Goal: Task Accomplishment & Management: Complete application form

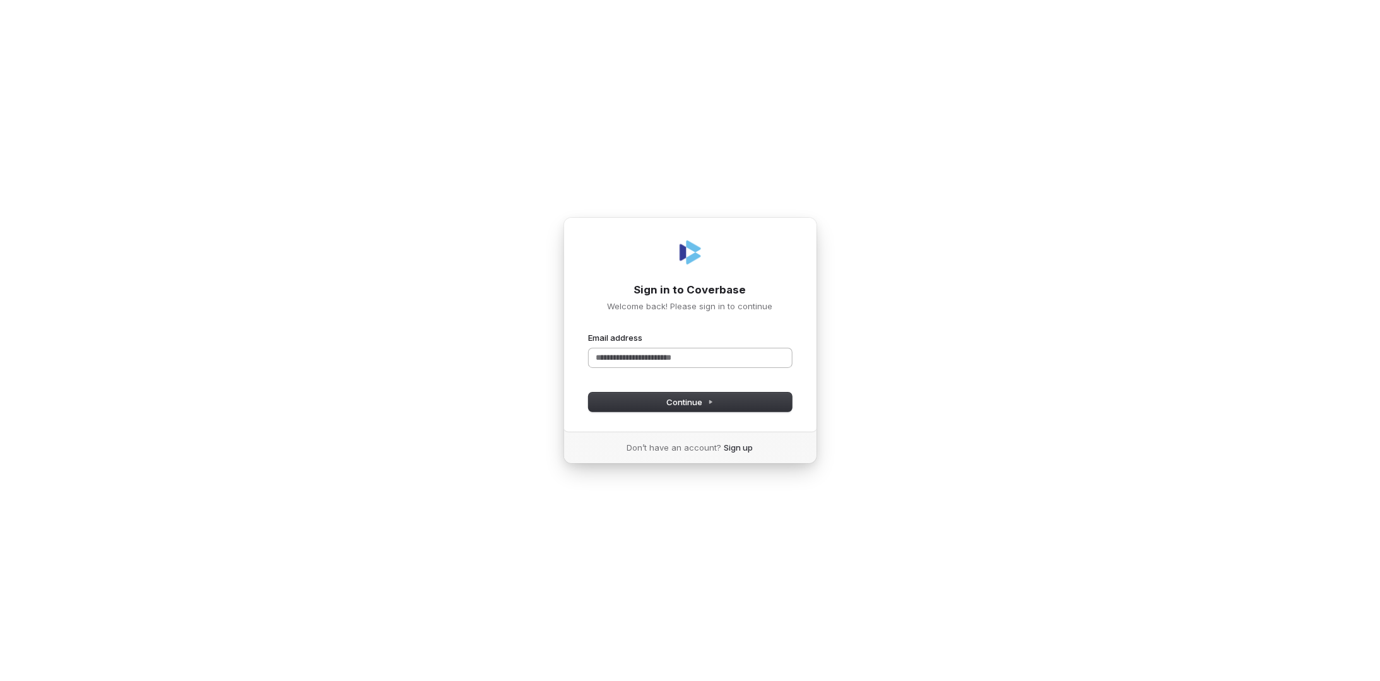
click at [681, 352] on input "Email address" at bounding box center [690, 357] width 203 height 19
click at [664, 398] on button "Continue" at bounding box center [690, 401] width 203 height 19
type input "**********"
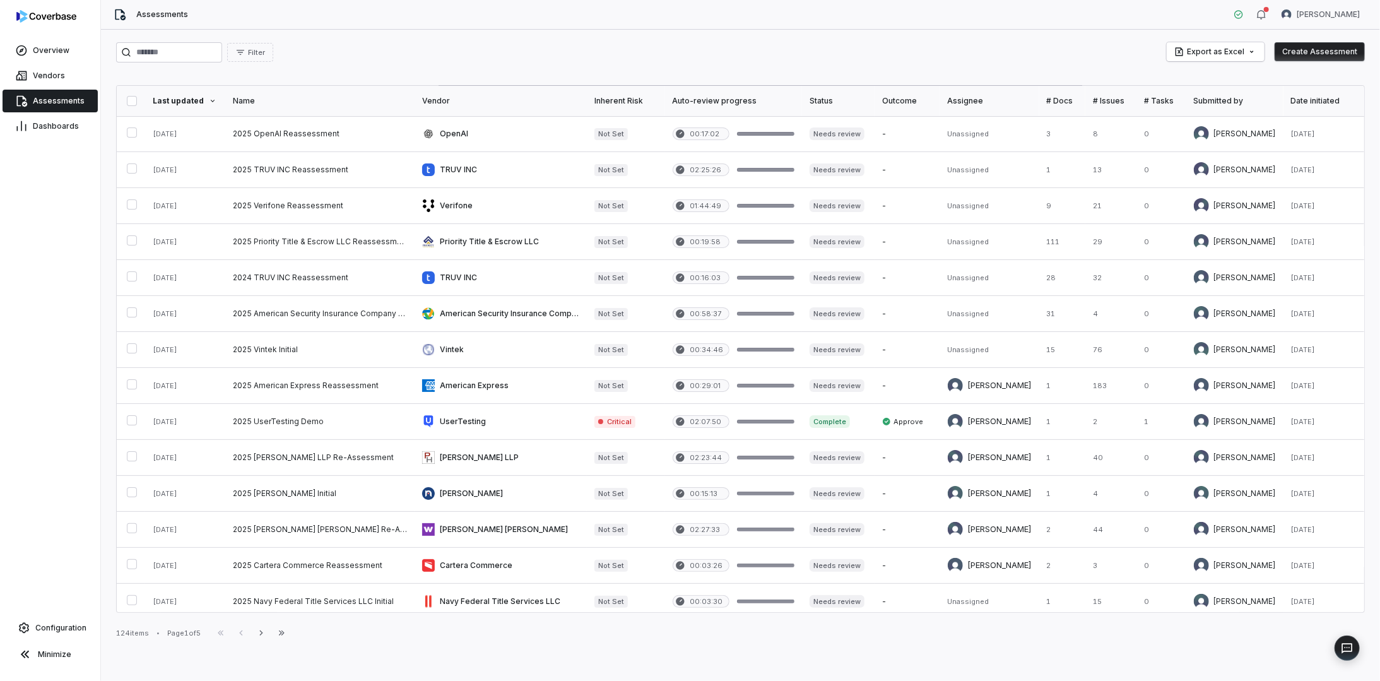
click at [1315, 54] on button "Create Assessment" at bounding box center [1319, 51] width 90 height 19
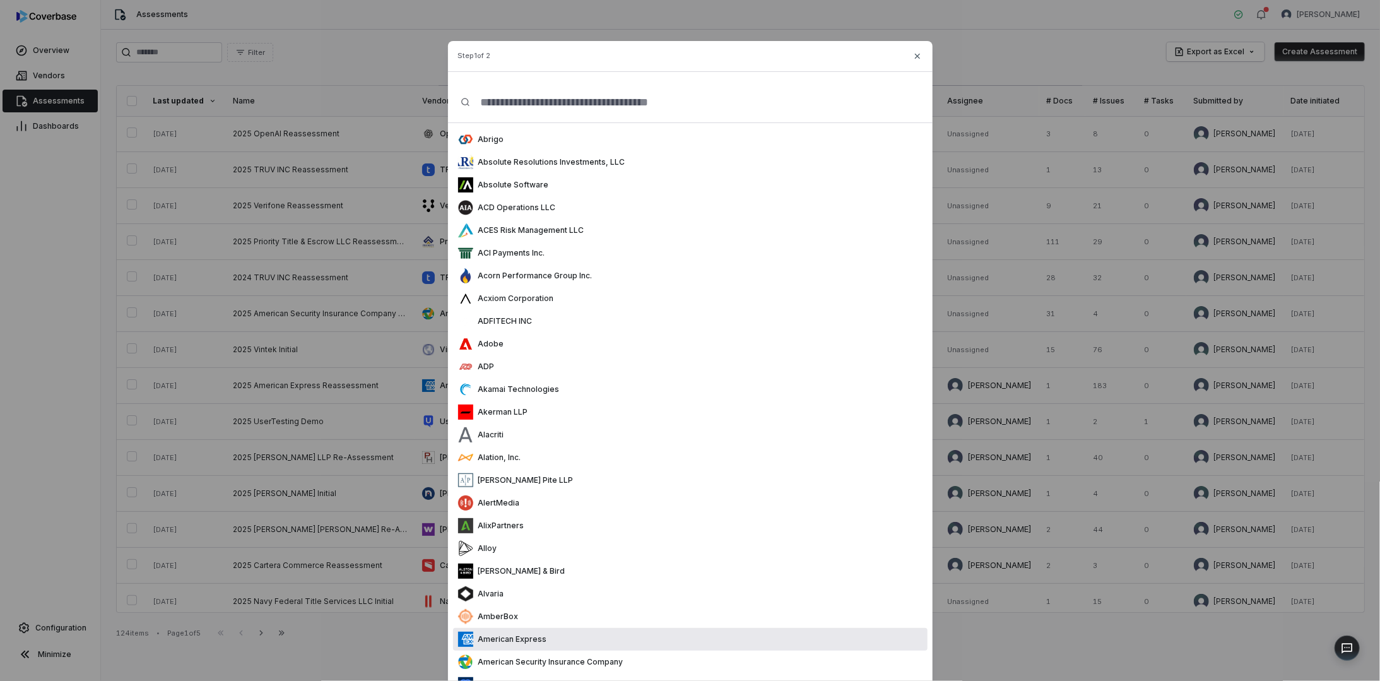
click at [539, 637] on p "American Express" at bounding box center [510, 639] width 74 height 10
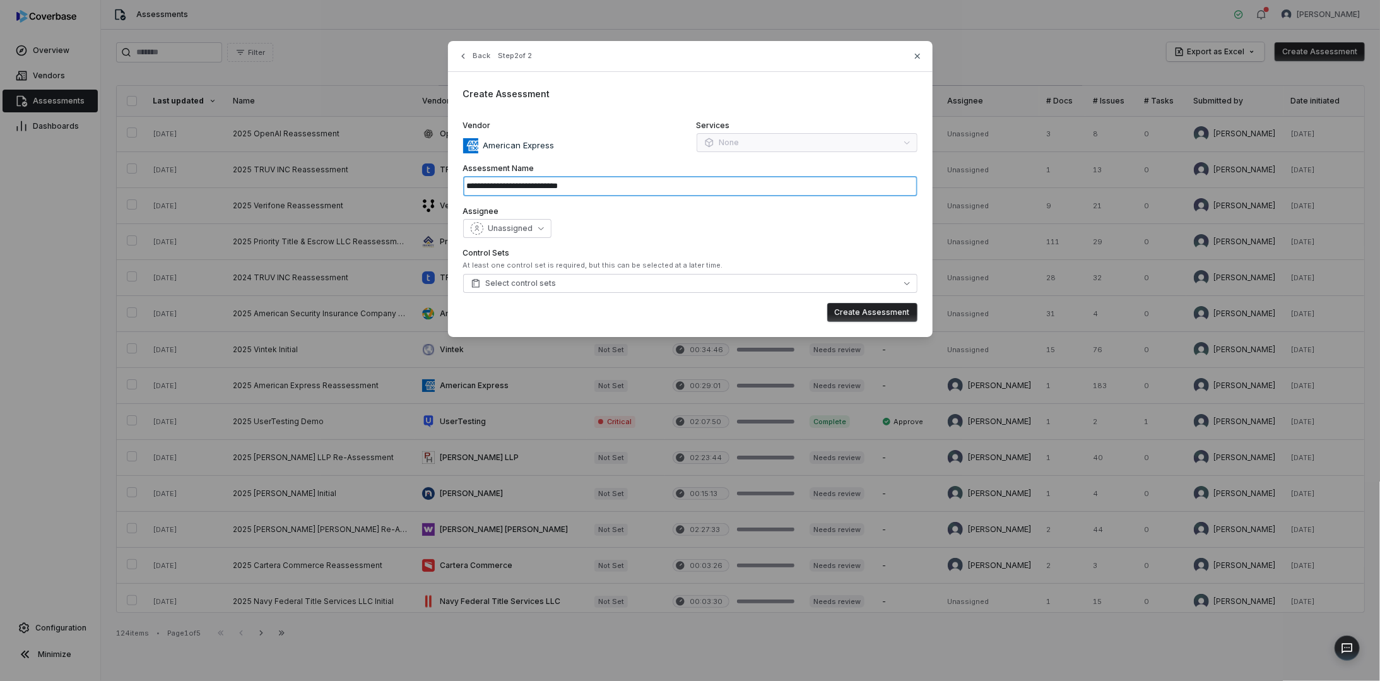
click at [606, 188] on input "**********" at bounding box center [690, 186] width 454 height 20
type input "**********"
click at [505, 228] on span "Unassigned" at bounding box center [510, 228] width 45 height 10
click at [505, 227] on span "Unassigned" at bounding box center [510, 228] width 45 height 10
click at [509, 228] on span "Unassigned" at bounding box center [510, 228] width 45 height 10
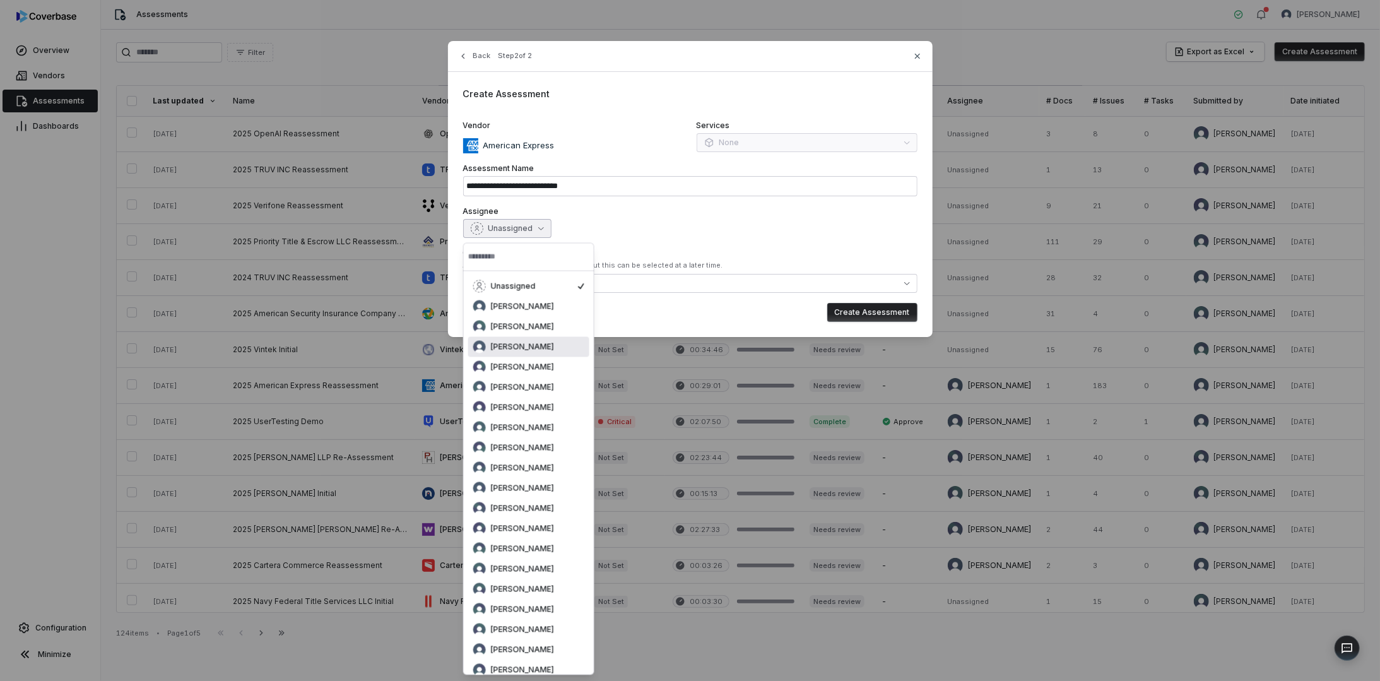
click at [502, 342] on span "Bridget Seagraves" at bounding box center [522, 347] width 63 height 10
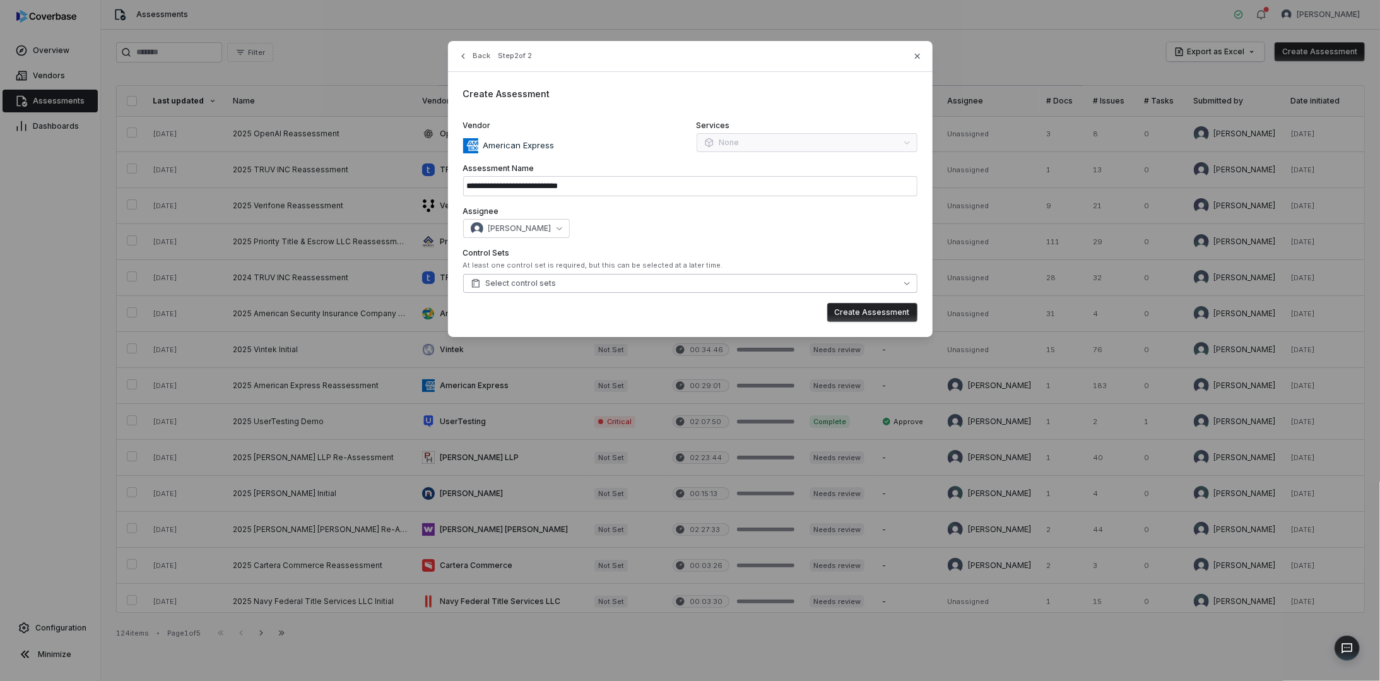
click at [525, 286] on span "Select control sets" at bounding box center [514, 283] width 86 height 10
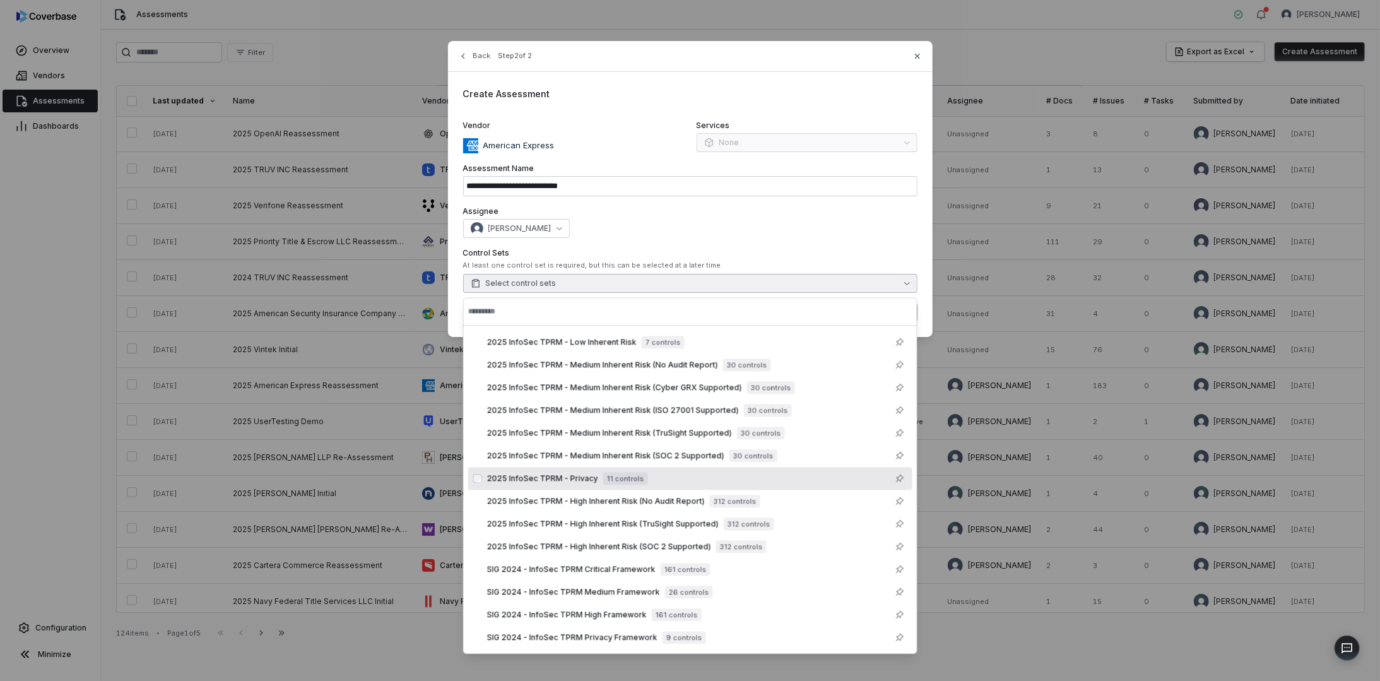
click at [584, 479] on span "2025 InfoSec TPRM - Privacy" at bounding box center [542, 478] width 111 height 10
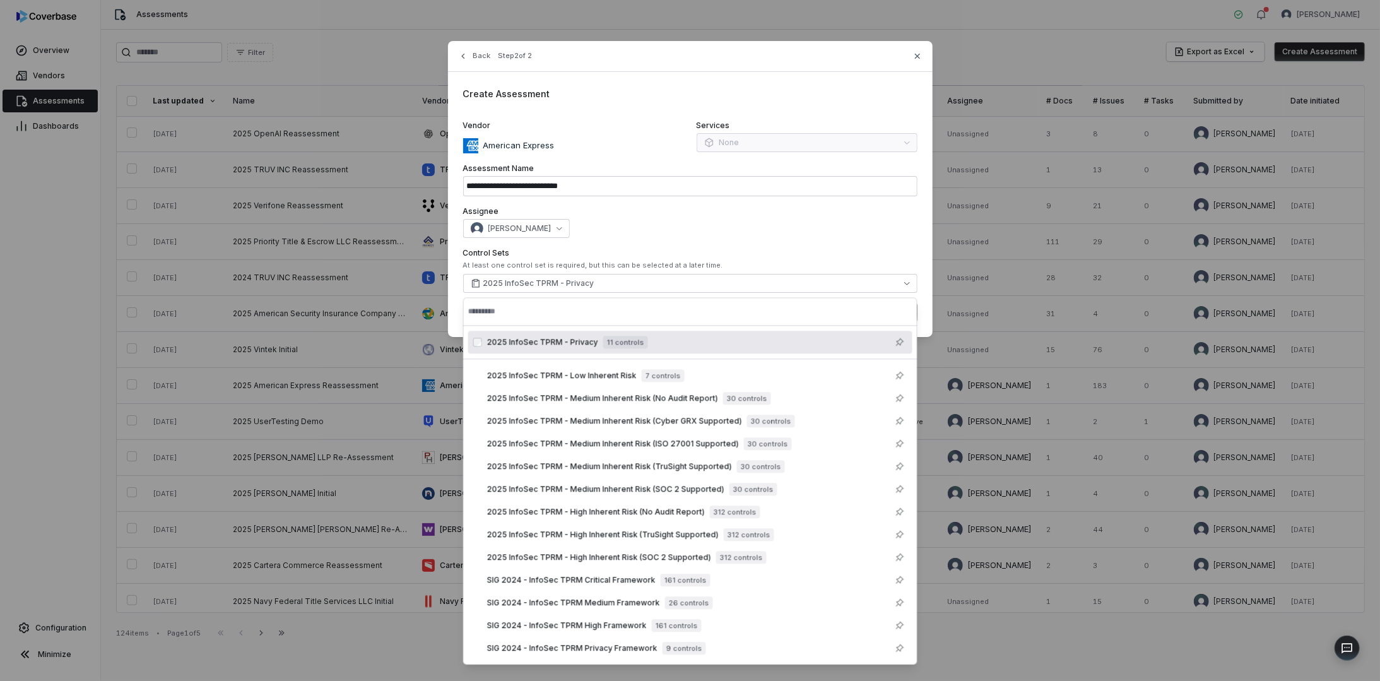
click at [811, 249] on label "Control Sets" at bounding box center [690, 253] width 454 height 10
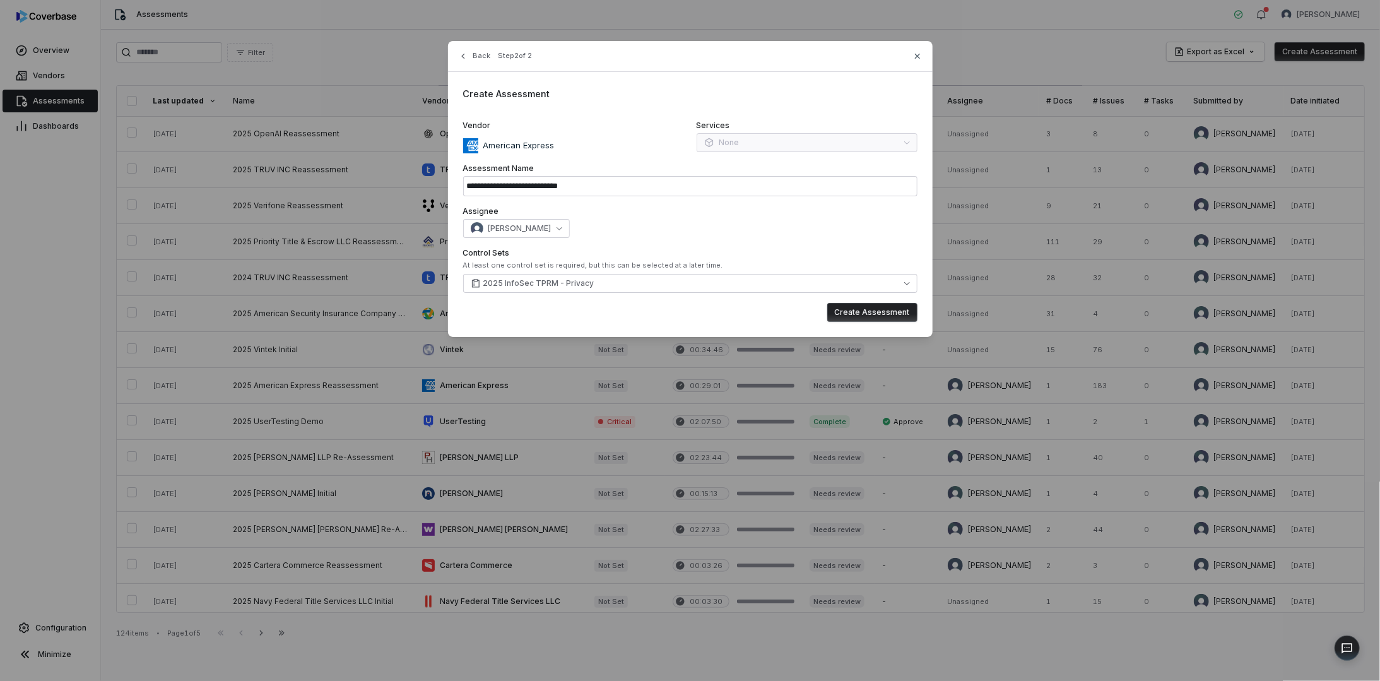
click at [871, 307] on button "Create Assessment" at bounding box center [872, 312] width 90 height 19
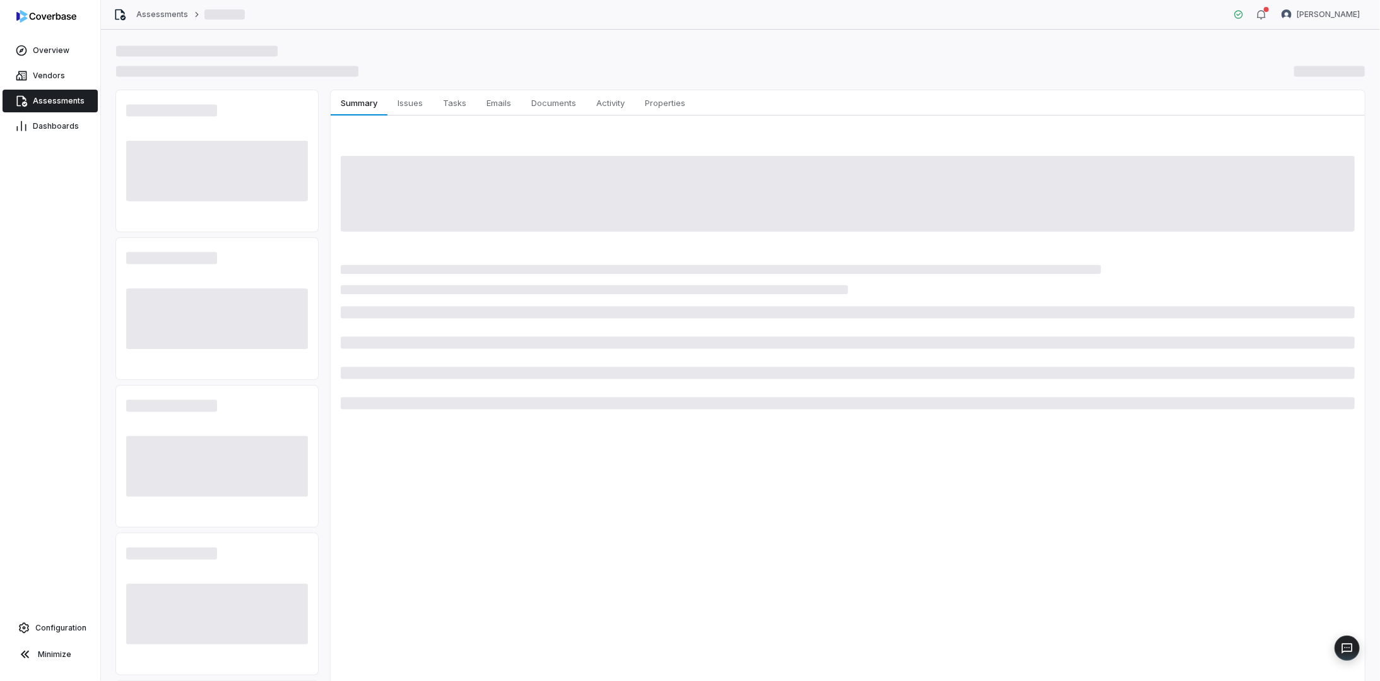
click at [399, 50] on div at bounding box center [740, 51] width 1249 height 18
